Goal: Navigation & Orientation: Find specific page/section

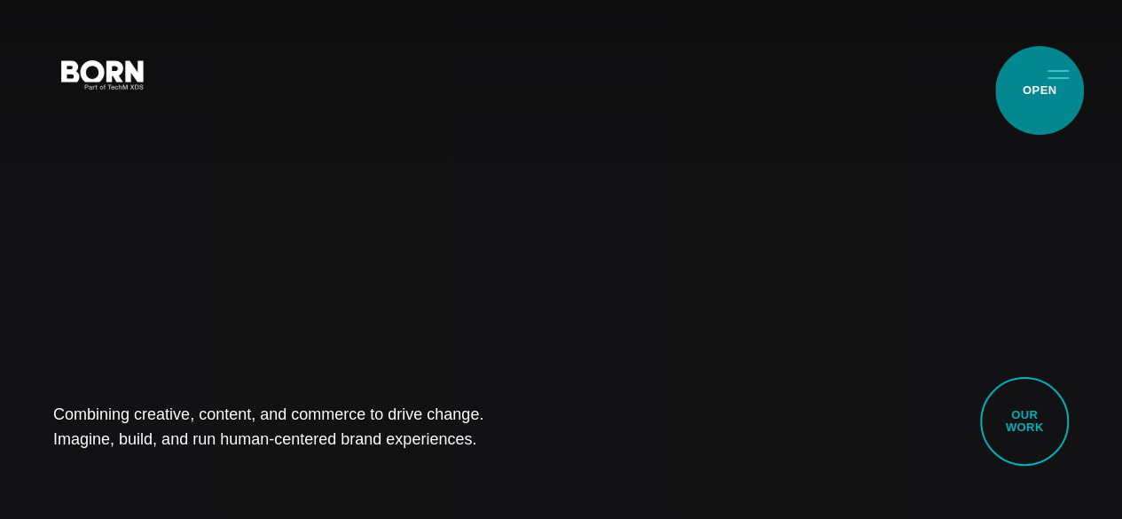
click at [1040, 90] on button "Primary Menu" at bounding box center [1058, 73] width 43 height 37
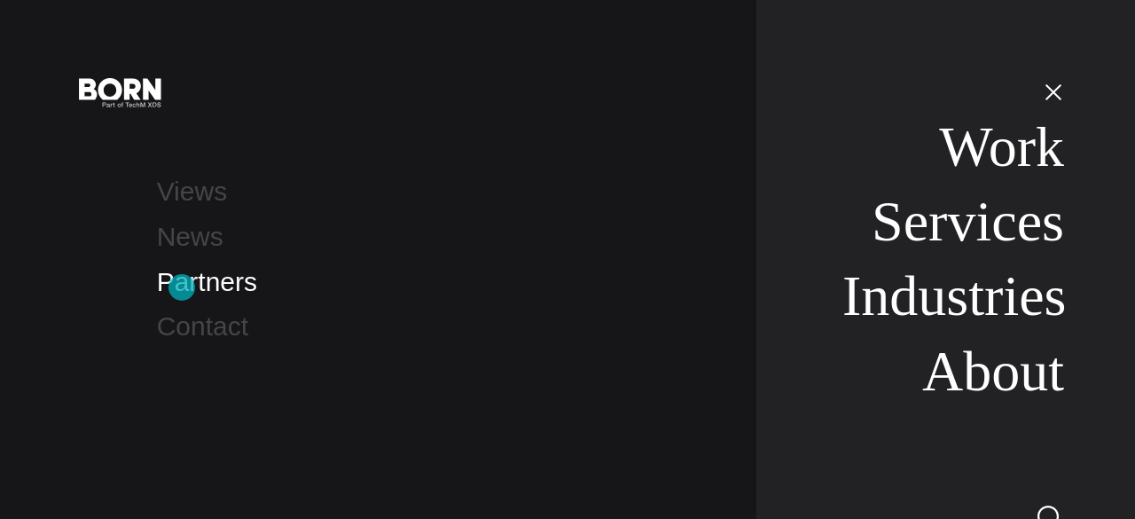
click at [182, 287] on link "Partners" at bounding box center [207, 281] width 100 height 29
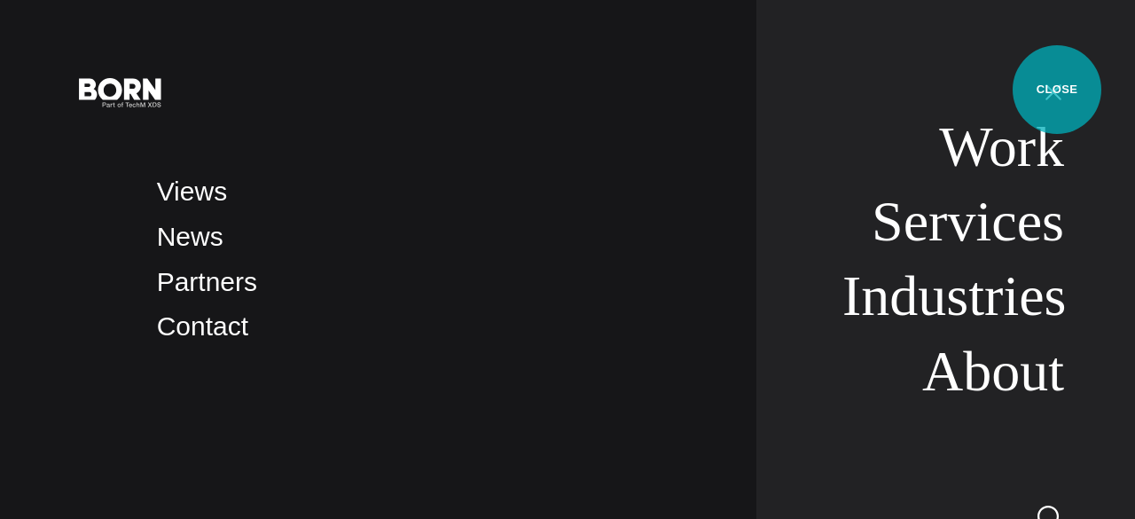
click at [1057, 90] on button "Primary Menu" at bounding box center [1054, 91] width 43 height 37
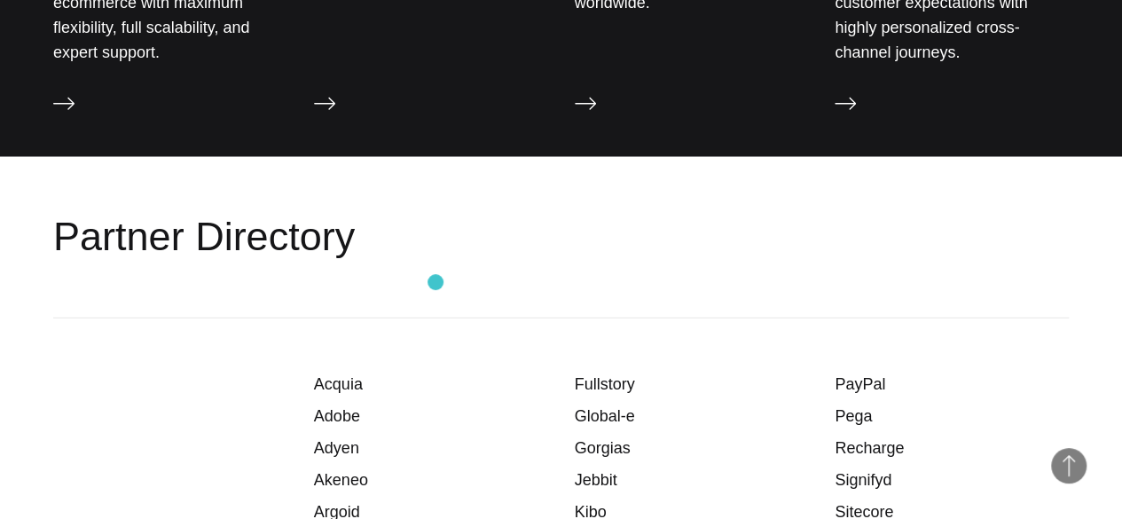
scroll to position [2249, 0]
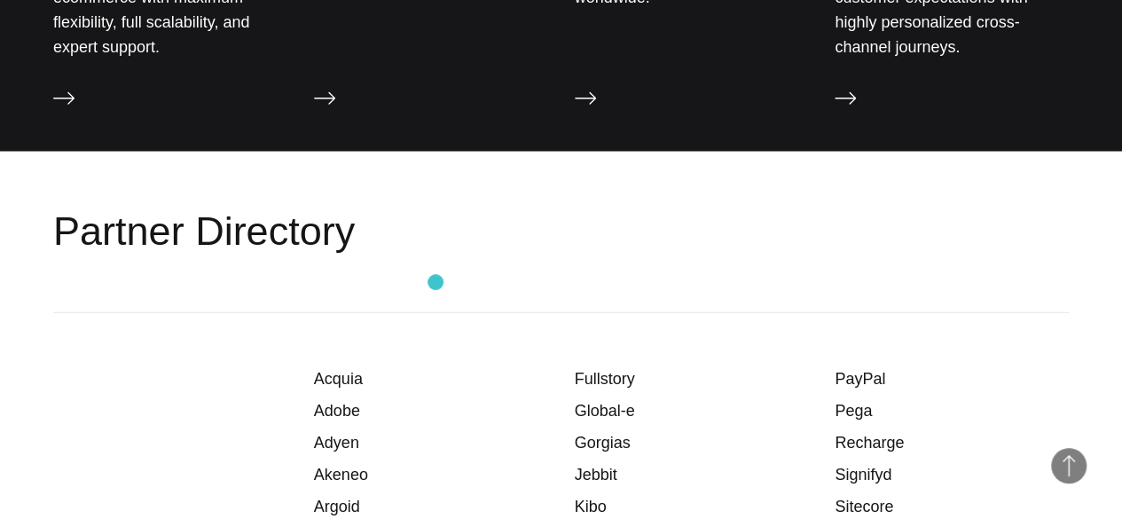
click at [436, 282] on header "Partner Directory" at bounding box center [561, 232] width 1016 height 161
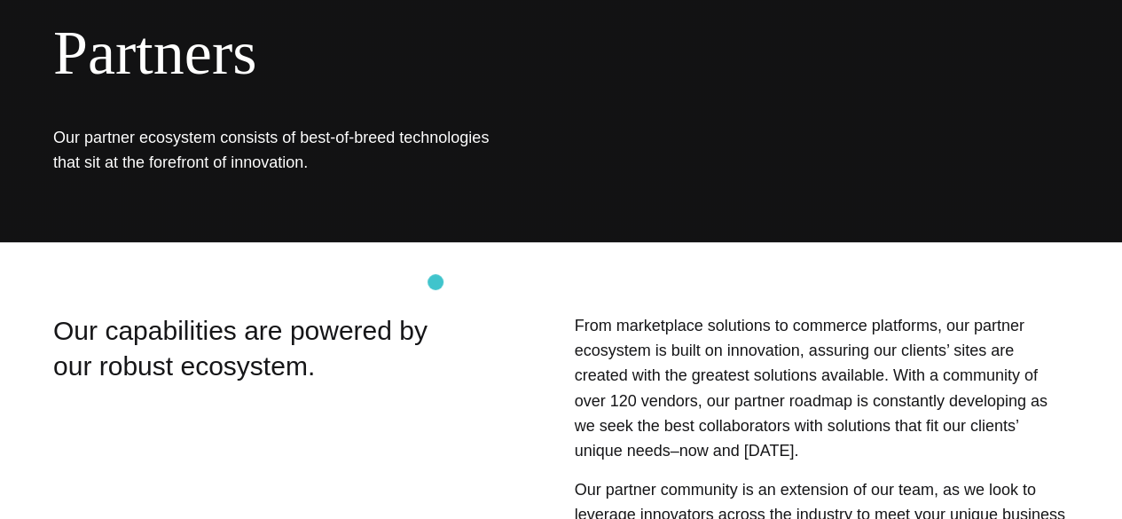
scroll to position [121, 0]
